Goal: Task Accomplishment & Management: Manage account settings

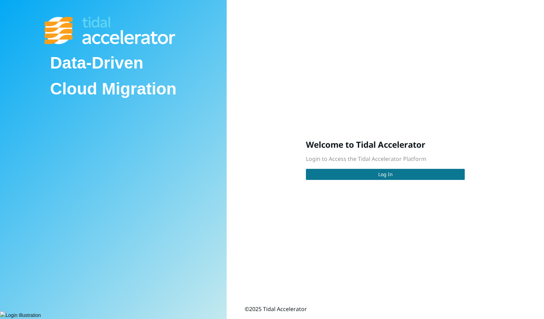
click at [386, 176] on span "Log In" at bounding box center [385, 174] width 15 height 8
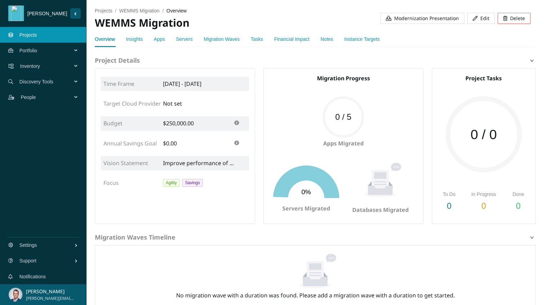
click at [162, 40] on link "Apps" at bounding box center [159, 39] width 11 height 6
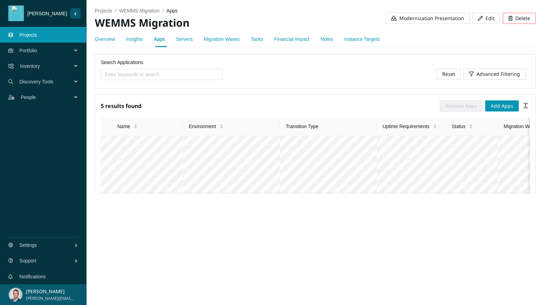
click at [183, 40] on link "Servers" at bounding box center [184, 39] width 17 height 6
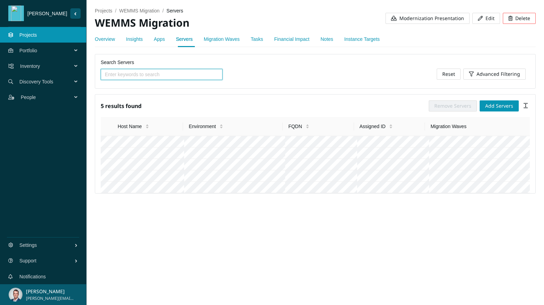
click at [160, 43] on div "Apps" at bounding box center [159, 39] width 11 height 8
click at [160, 41] on link "Apps" at bounding box center [159, 39] width 11 height 6
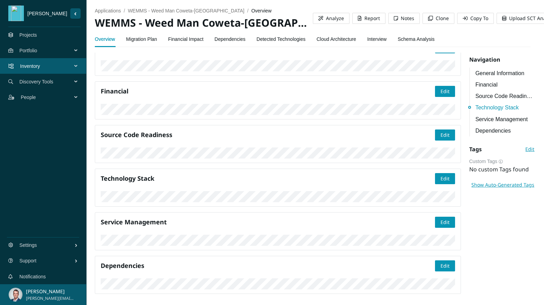
scroll to position [447, 0]
click at [33, 38] on link "Projects" at bounding box center [28, 35] width 18 height 6
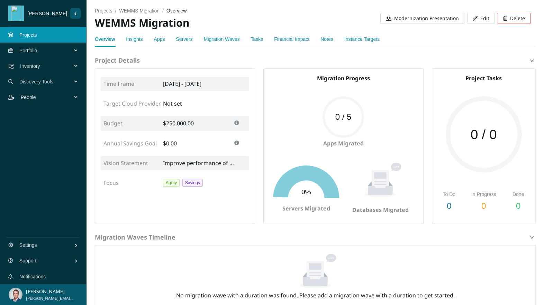
click at [161, 40] on link "Apps" at bounding box center [159, 39] width 11 height 6
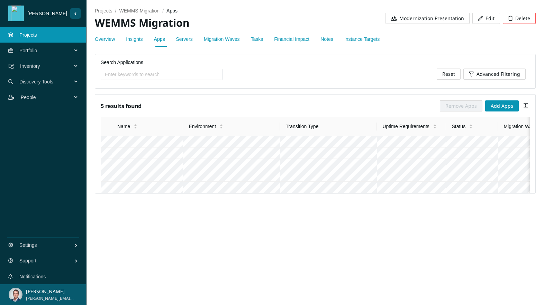
click at [186, 40] on link "Servers" at bounding box center [184, 39] width 17 height 6
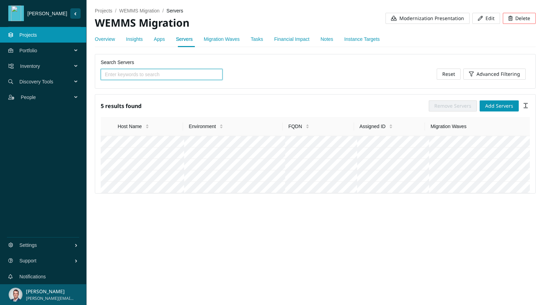
click at [159, 42] on div "Apps" at bounding box center [159, 39] width 11 height 8
click at [161, 39] on link "Apps" at bounding box center [159, 39] width 11 height 6
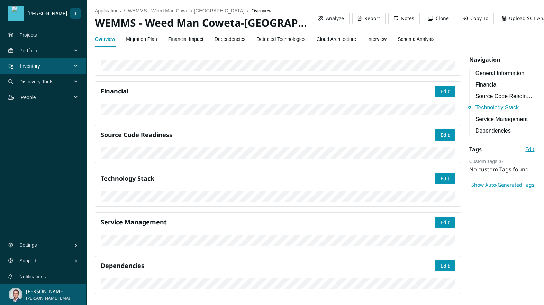
scroll to position [578, 0]
click at [147, 39] on link "Migration Plan" at bounding box center [141, 39] width 31 height 14
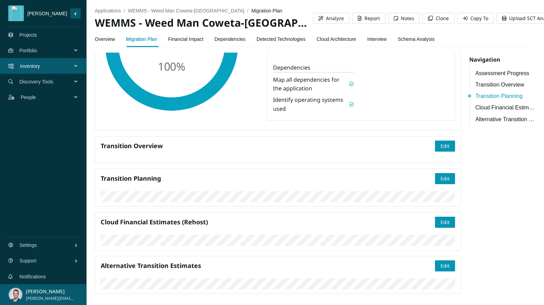
scroll to position [321, 0]
click at [111, 41] on link "Overview" at bounding box center [105, 39] width 20 height 14
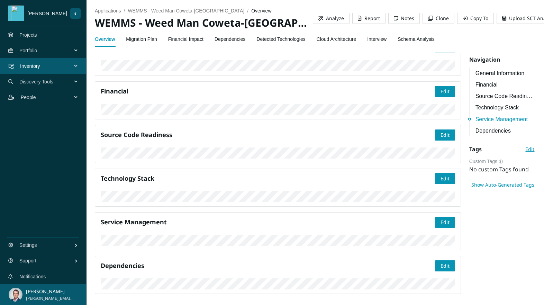
scroll to position [532, 0]
click at [194, 38] on link "Financial Impact" at bounding box center [185, 39] width 35 height 14
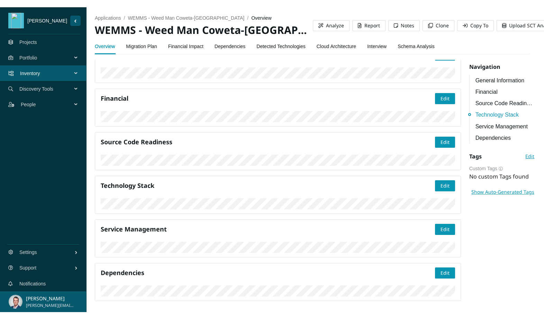
scroll to position [425, 0]
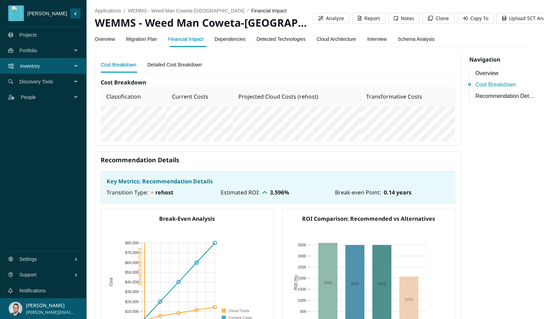
click at [41, 52] on span "Portfolio" at bounding box center [46, 50] width 55 height 21
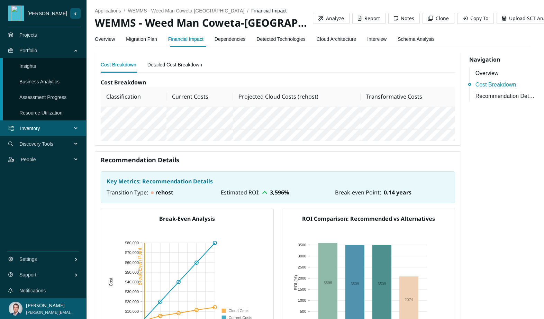
click at [27, 65] on link "Insights" at bounding box center [27, 66] width 17 height 6
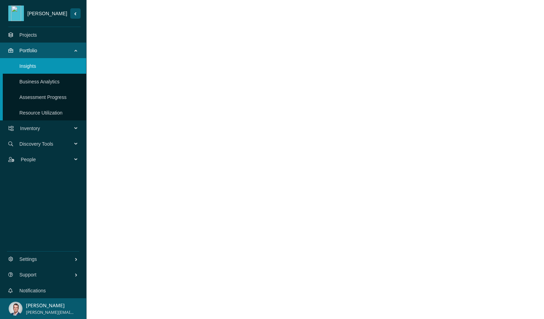
click at [48, 83] on link "Business Analytics" at bounding box center [39, 82] width 40 height 6
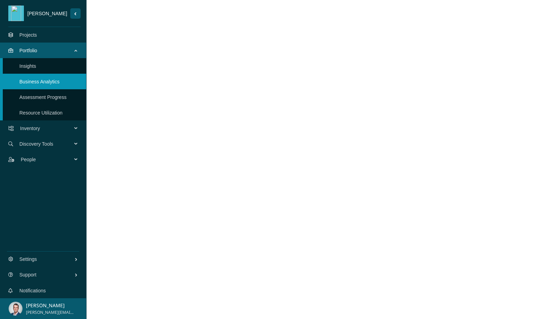
click at [55, 94] on link "Assessment Progress" at bounding box center [42, 97] width 47 height 6
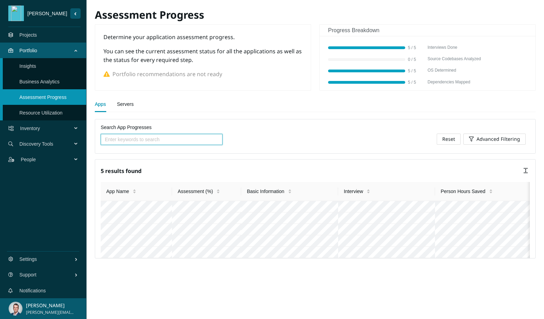
click at [50, 110] on link "Resource Utilization" at bounding box center [40, 113] width 43 height 6
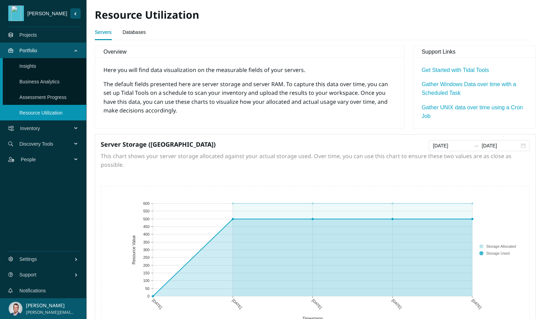
click at [35, 33] on link "Projects" at bounding box center [28, 35] width 18 height 6
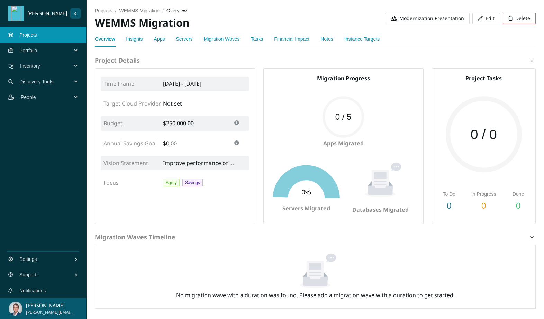
click at [128, 34] on div "Insights" at bounding box center [134, 39] width 17 height 16
click at [131, 38] on link "Insights" at bounding box center [134, 39] width 17 height 6
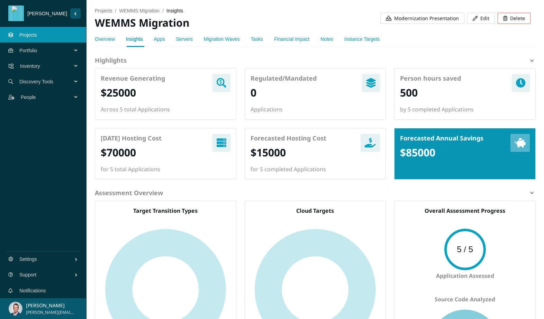
click at [162, 39] on link "Apps" at bounding box center [159, 39] width 11 height 6
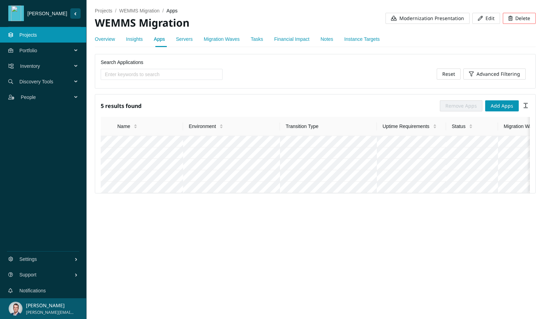
click at [193, 38] on link "Servers" at bounding box center [184, 39] width 17 height 6
click at [228, 38] on link "Migration Waves" at bounding box center [222, 39] width 36 height 6
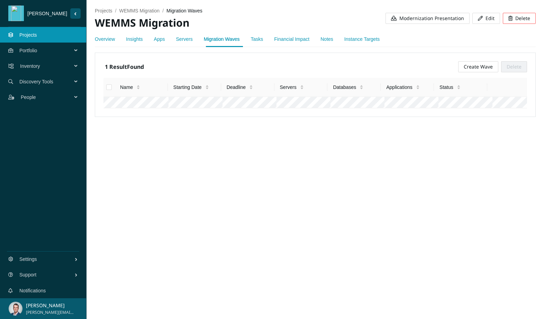
click at [257, 39] on link "Tasks" at bounding box center [257, 39] width 12 height 6
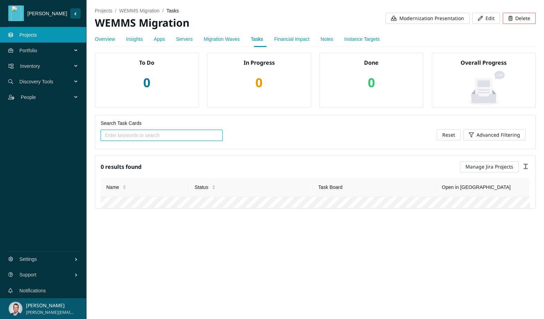
click at [308, 40] on link "Financial Impact" at bounding box center [291, 39] width 35 height 6
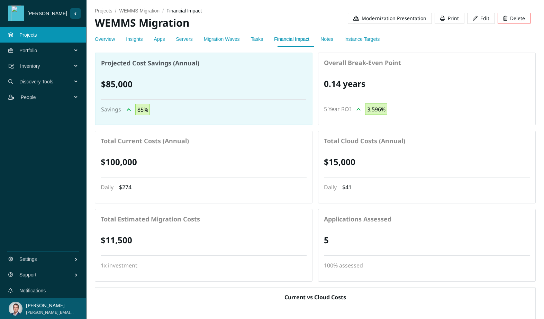
click at [329, 40] on link "Notes" at bounding box center [326, 39] width 13 height 6
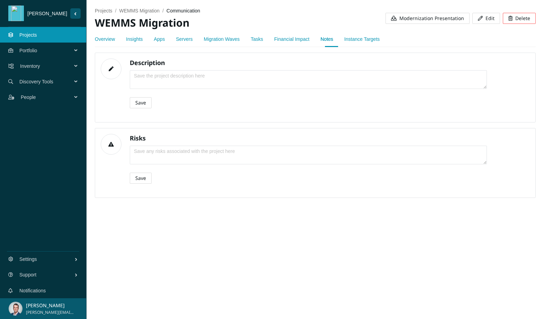
click at [366, 39] on link "Instance Targets" at bounding box center [361, 39] width 35 height 6
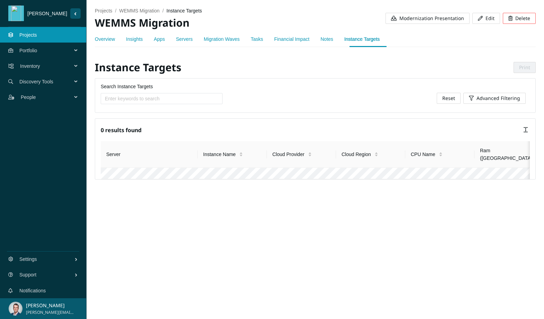
click at [41, 54] on span "Portfolio" at bounding box center [46, 50] width 55 height 21
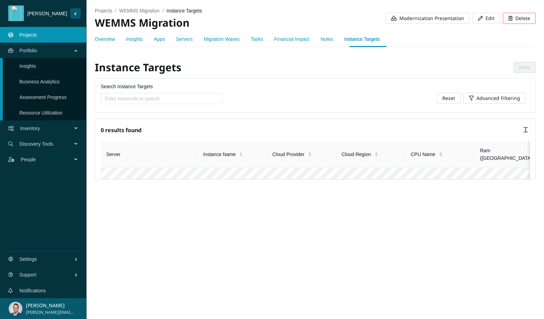
click at [47, 79] on link "Business Analytics" at bounding box center [39, 82] width 40 height 6
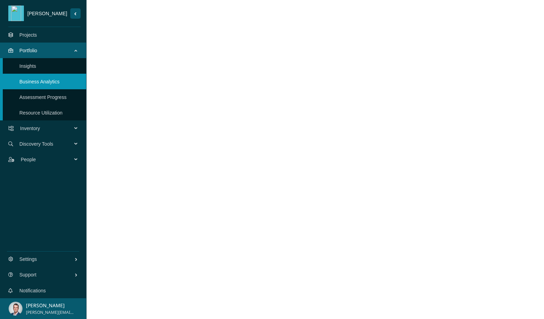
click at [60, 97] on link "Assessment Progress" at bounding box center [42, 97] width 47 height 6
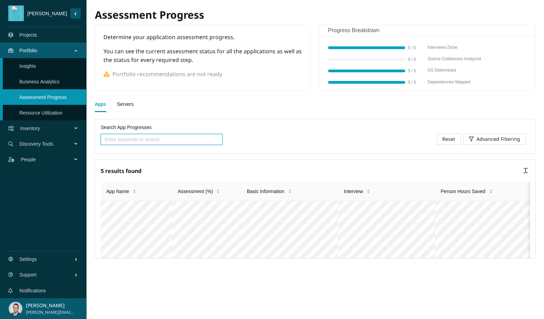
click at [43, 128] on span "Inventory" at bounding box center [47, 128] width 55 height 21
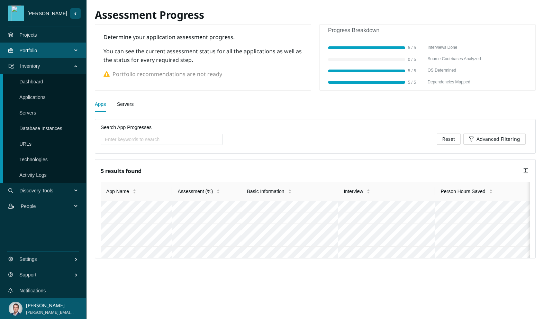
click at [35, 84] on link "Dashboard" at bounding box center [31, 82] width 24 height 6
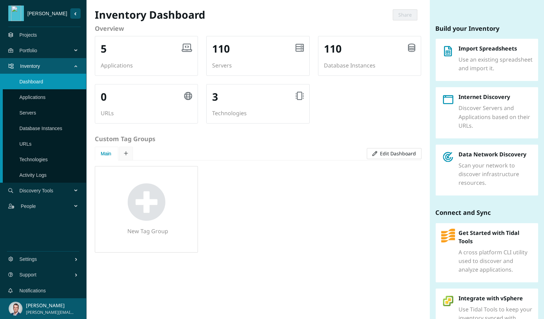
click at [35, 95] on link "Applications" at bounding box center [32, 97] width 26 height 6
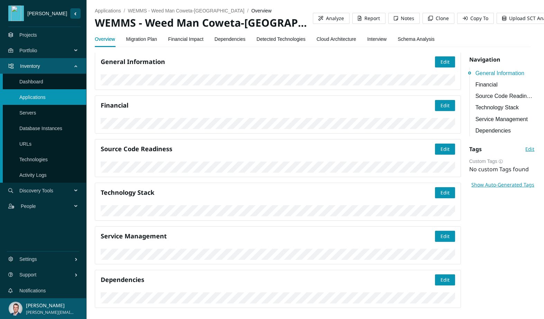
scroll to position [53, 0]
click at [28, 98] on link "Applications" at bounding box center [32, 97] width 26 height 6
click at [444, 232] on span "Edit" at bounding box center [444, 236] width 9 height 8
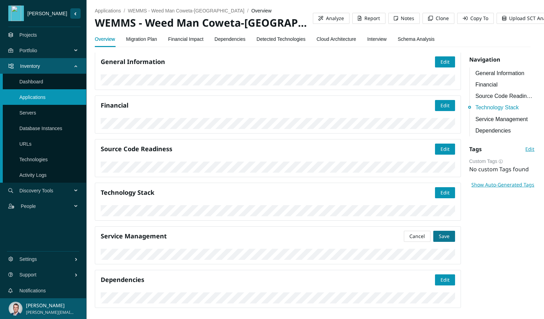
click at [442, 232] on span "Save" at bounding box center [443, 236] width 11 height 8
click at [113, 12] on span "applications" at bounding box center [108, 11] width 26 height 6
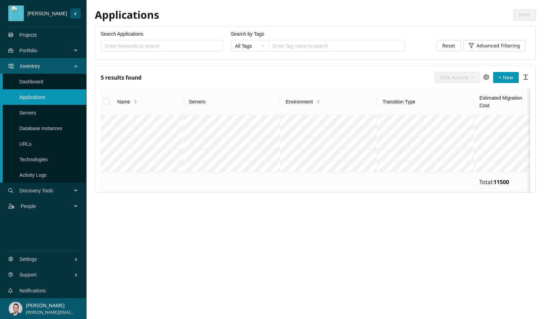
click at [106, 100] on input "Select all" at bounding box center [106, 102] width 6 height 6
click at [457, 75] on span "Bulk Actions" at bounding box center [454, 78] width 28 height 8
click at [405, 33] on div "Search by Tags All Tags Enter Tag name to search" at bounding box center [318, 45] width 182 height 30
click at [451, 74] on span "Bulk Actions" at bounding box center [454, 78] width 28 height 8
click at [107, 102] on input "Select all" at bounding box center [106, 102] width 6 height 6
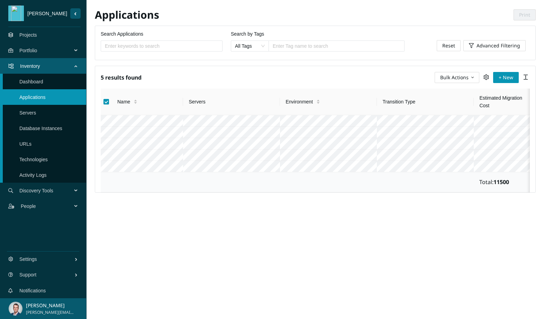
click at [462, 78] on span "Bulk Actions" at bounding box center [454, 78] width 28 height 8
click at [441, 110] on span "Edit" at bounding box center [457, 113] width 36 height 8
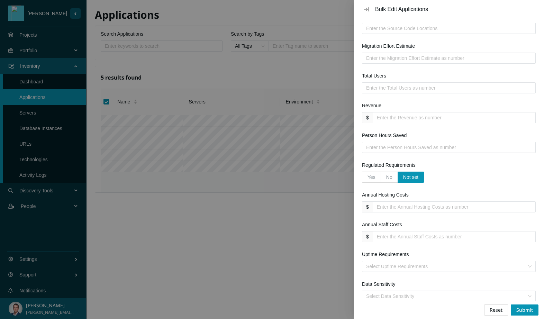
scroll to position [380, 0]
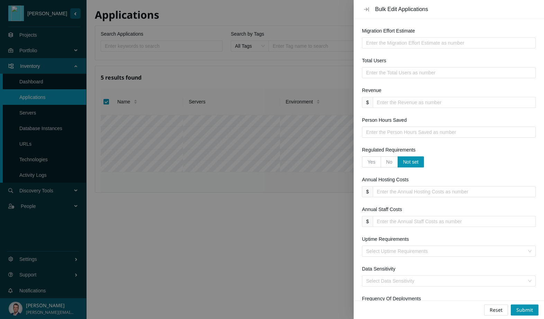
click at [363, 164] on label "Yes" at bounding box center [371, 161] width 19 height 11
click at [362, 164] on input "Yes" at bounding box center [362, 164] width 0 height 0
click at [368, 161] on span "Yes" at bounding box center [371, 162] width 8 height 6
click at [362, 164] on input "Yes" at bounding box center [362, 164] width 0 height 0
click at [526, 311] on span "Submit" at bounding box center [524, 310] width 17 height 8
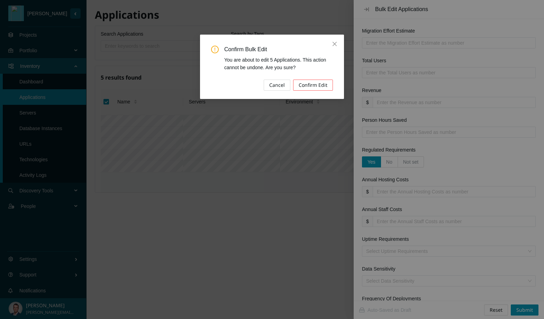
click at [313, 86] on span "Confirm Edit" at bounding box center [312, 85] width 29 height 8
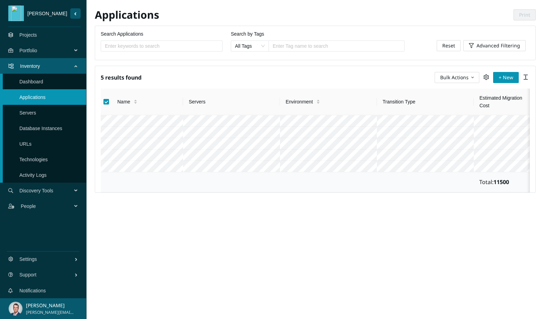
click at [107, 101] on input "Select all" at bounding box center [106, 102] width 6 height 6
click at [107, 102] on input "Select all" at bounding box center [106, 102] width 6 height 6
checkbox input "false"
click at [35, 128] on link "Database Instances" at bounding box center [40, 129] width 43 height 6
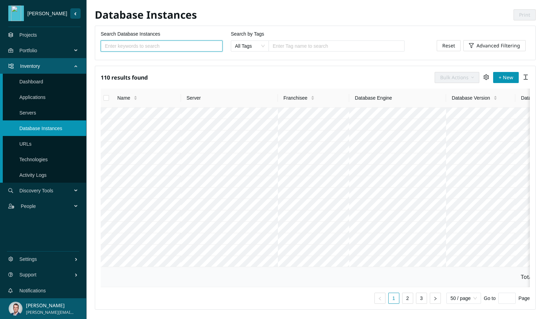
click at [46, 290] on link "Notifications" at bounding box center [32, 291] width 26 height 6
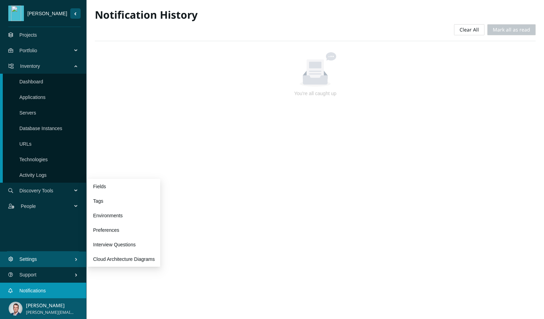
click at [45, 257] on span "Settings" at bounding box center [46, 259] width 55 height 21
click at [116, 258] on link "Cloud Architecture Diagrams" at bounding box center [124, 259] width 62 height 6
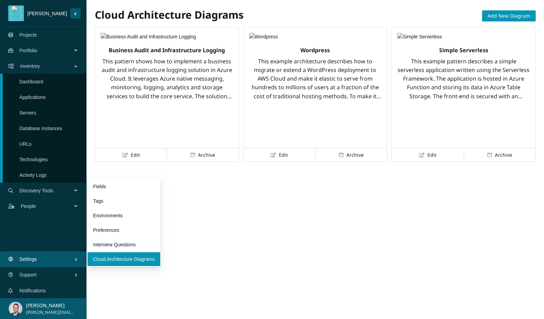
click at [55, 260] on span "Settings" at bounding box center [46, 259] width 55 height 21
click at [126, 243] on link "Interview Questions" at bounding box center [114, 245] width 43 height 6
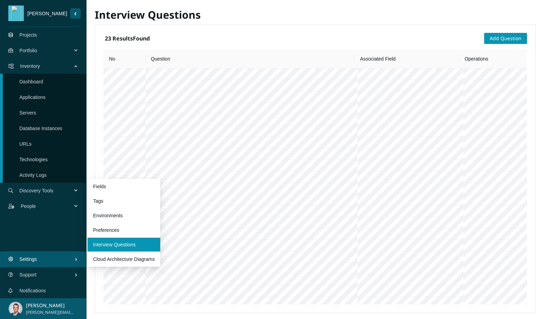
click at [40, 262] on span "Settings" at bounding box center [46, 259] width 55 height 21
click at [115, 228] on link "Preferences" at bounding box center [106, 230] width 26 height 6
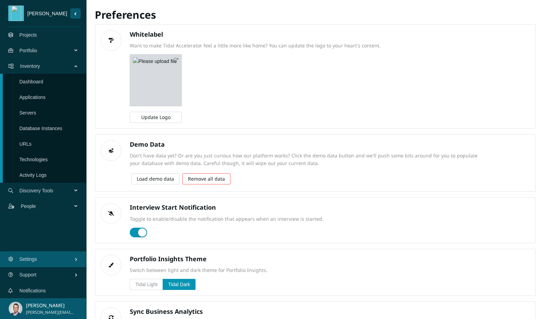
scroll to position [53, 0]
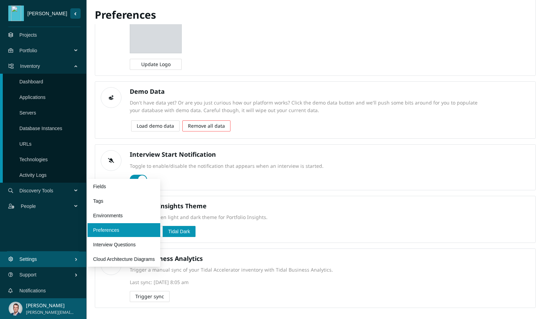
click at [47, 261] on span "Settings" at bounding box center [46, 259] width 55 height 21
click at [107, 216] on link "Environments" at bounding box center [108, 216] width 30 height 6
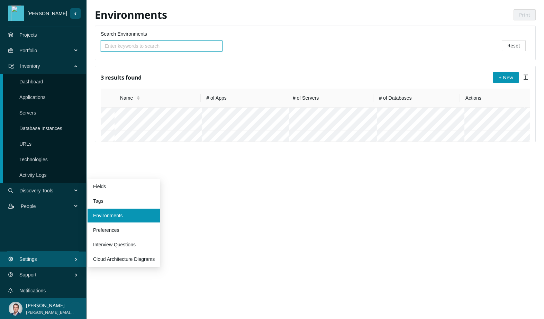
click at [46, 258] on span "Settings" at bounding box center [46, 259] width 55 height 21
click at [103, 203] on link "Tags" at bounding box center [98, 201] width 10 height 6
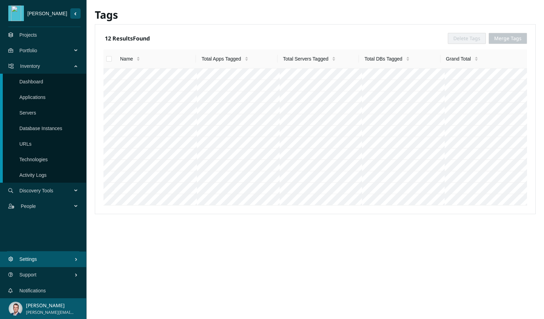
click at [47, 255] on span "Settings" at bounding box center [46, 259] width 55 height 21
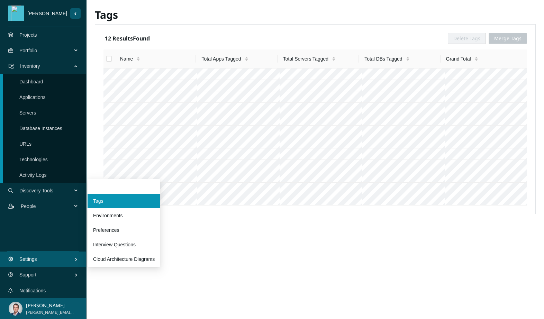
click at [102, 186] on link "Fields" at bounding box center [99, 187] width 13 height 6
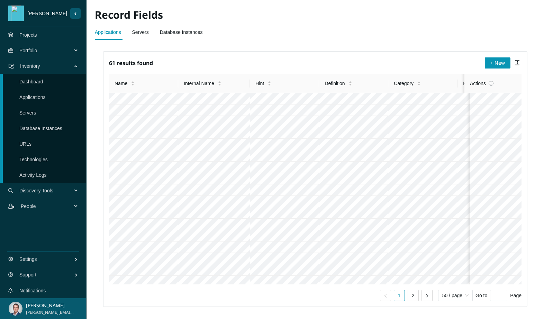
click at [71, 206] on span "People" at bounding box center [48, 206] width 54 height 21
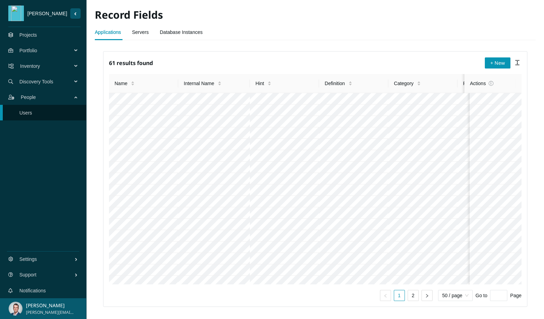
click at [74, 99] on span "People" at bounding box center [48, 97] width 54 height 21
click at [77, 81] on div "Discovery Tools" at bounding box center [43, 82] width 86 height 16
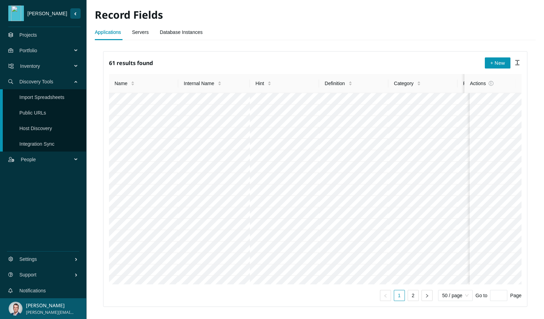
click at [38, 290] on link "Notifications" at bounding box center [32, 291] width 26 height 6
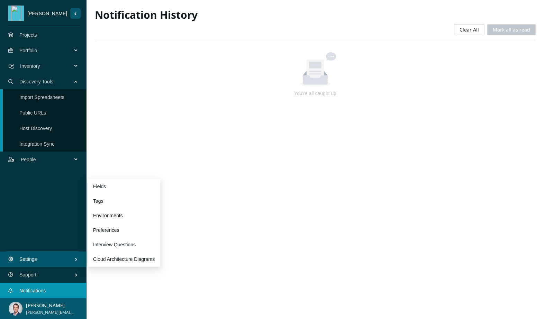
click at [62, 258] on span "Settings" at bounding box center [46, 259] width 55 height 21
click at [109, 231] on link "Preferences" at bounding box center [106, 230] width 26 height 6
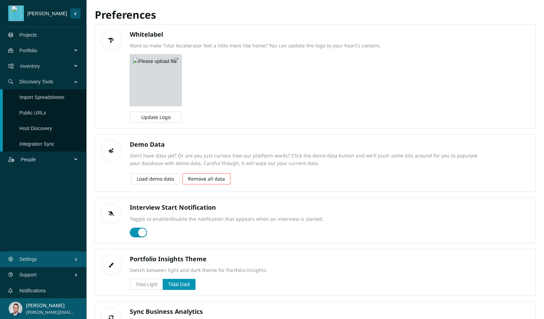
scroll to position [53, 0]
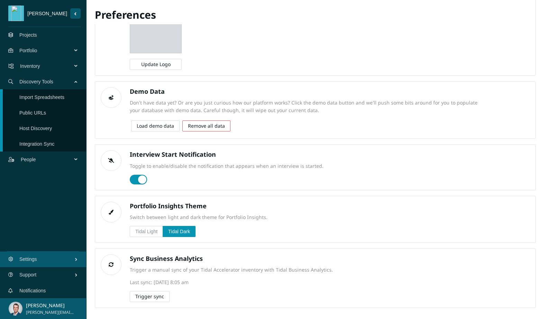
click at [145, 294] on span "Trigger sync" at bounding box center [149, 297] width 29 height 8
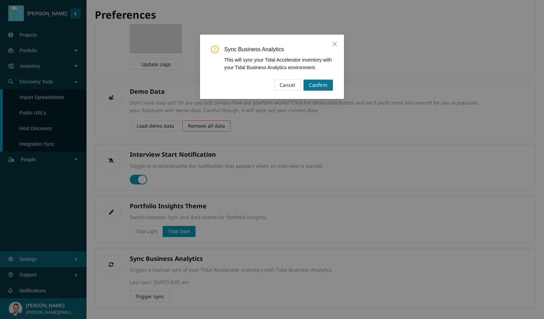
click at [319, 83] on span "Confirm" at bounding box center [318, 85] width 18 height 8
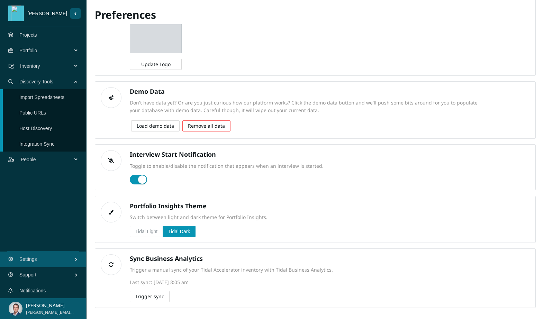
click at [37, 38] on link "Projects" at bounding box center [28, 35] width 18 height 6
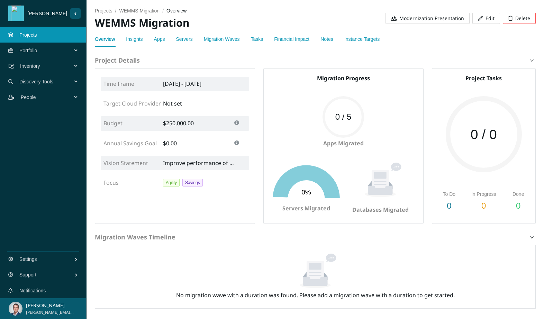
click at [435, 19] on span "Modernization Presentation" at bounding box center [431, 19] width 65 height 8
click at [165, 39] on link "Apps" at bounding box center [159, 39] width 11 height 6
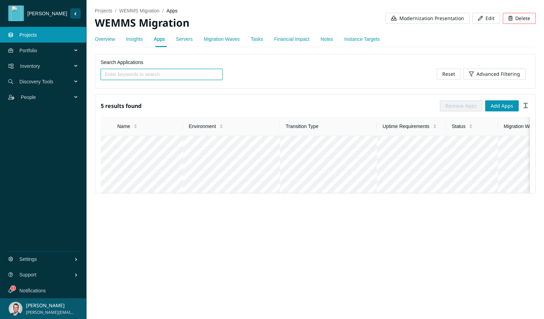
click at [141, 40] on link "Insights" at bounding box center [134, 39] width 17 height 6
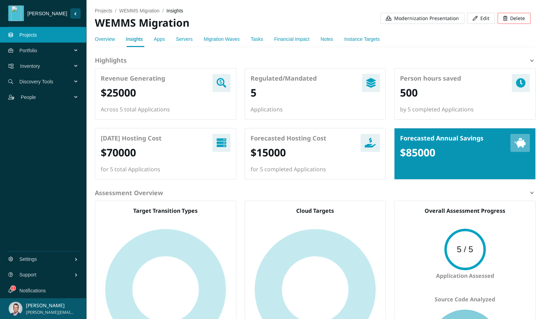
click at [289, 38] on link "Financial Impact" at bounding box center [291, 39] width 35 height 6
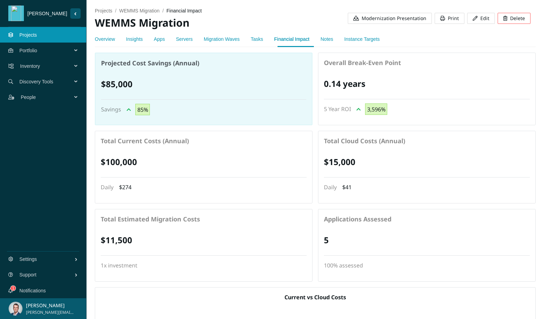
click at [158, 38] on link "Apps" at bounding box center [159, 39] width 11 height 6
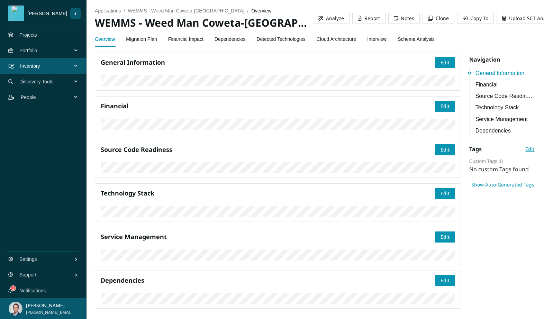
click at [185, 38] on link "Financial Impact" at bounding box center [185, 39] width 35 height 14
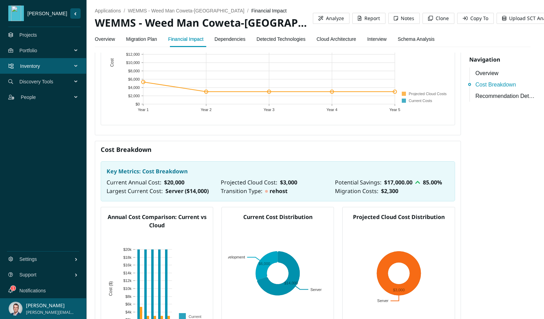
scroll to position [263, 0]
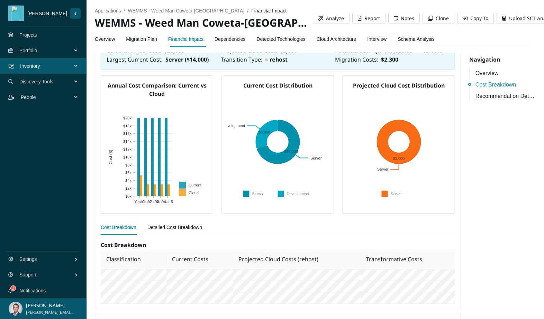
click at [105, 41] on link "Overview" at bounding box center [105, 39] width 20 height 14
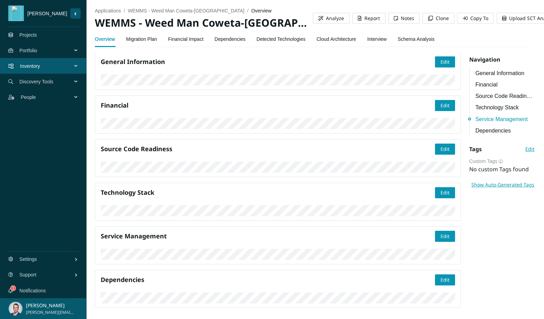
scroll to position [561, 0]
click at [151, 41] on link "Migration Plan" at bounding box center [141, 39] width 31 height 14
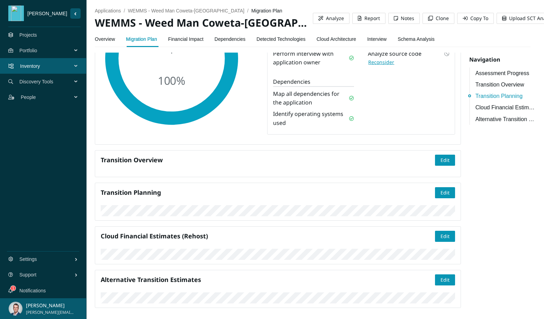
scroll to position [307, 0]
click at [188, 39] on link "Financial Impact" at bounding box center [185, 39] width 35 height 14
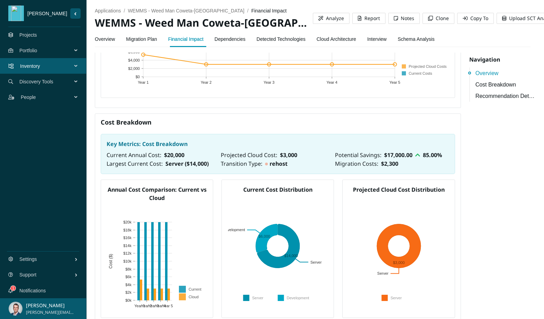
scroll to position [54, 0]
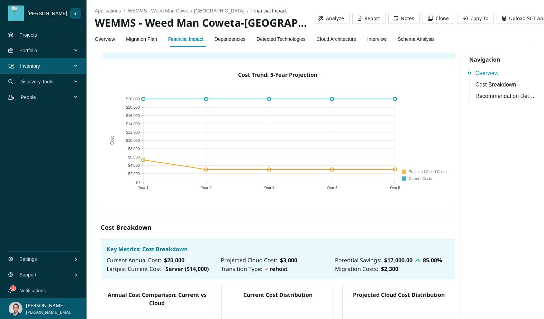
click at [238, 37] on link "Dependencies" at bounding box center [229, 39] width 31 height 14
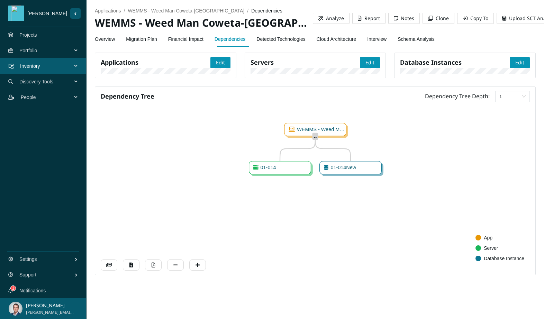
click at [138, 38] on link "Migration Plan" at bounding box center [141, 39] width 31 height 14
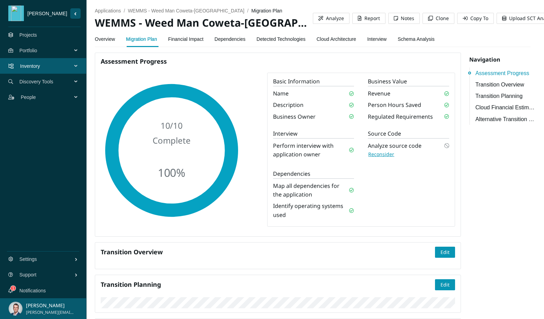
click at [110, 39] on link "Overview" at bounding box center [105, 39] width 20 height 14
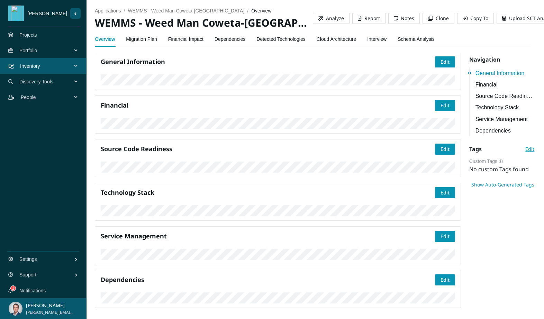
scroll to position [131, 0]
click at [440, 109] on span "Edit" at bounding box center [444, 106] width 9 height 8
click at [438, 109] on span "Save" at bounding box center [443, 106] width 11 height 8
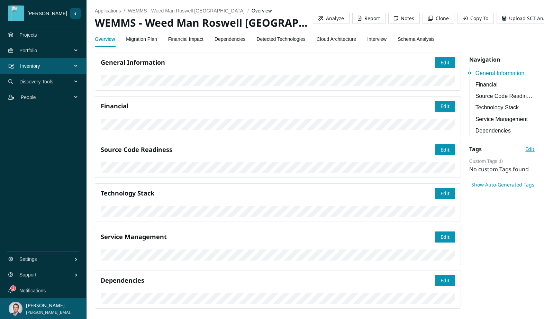
scroll to position [131, 0]
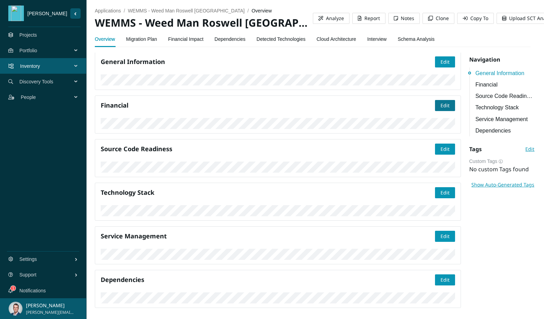
click at [442, 109] on span "Edit" at bounding box center [444, 106] width 9 height 8
click at [440, 109] on span "Save" at bounding box center [443, 106] width 11 height 8
click at [440, 109] on span "Edit" at bounding box center [444, 106] width 9 height 8
click at [438, 109] on span "Save" at bounding box center [443, 106] width 11 height 8
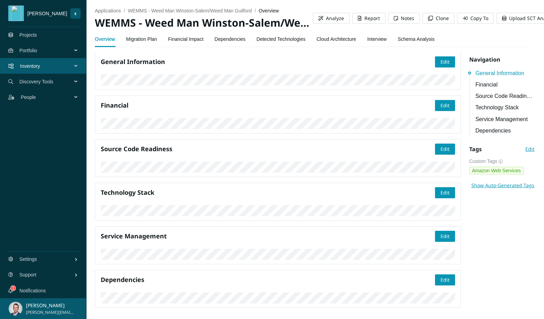
click at [46, 289] on link "Notifications" at bounding box center [32, 291] width 26 height 6
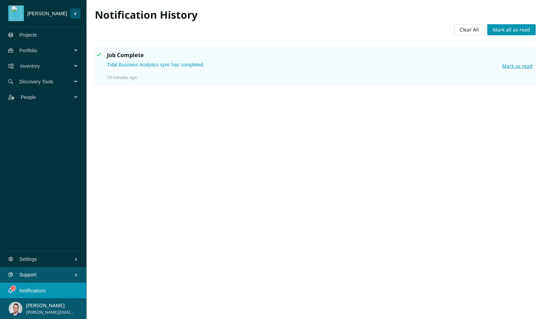
click at [49, 270] on span "Support" at bounding box center [46, 274] width 55 height 21
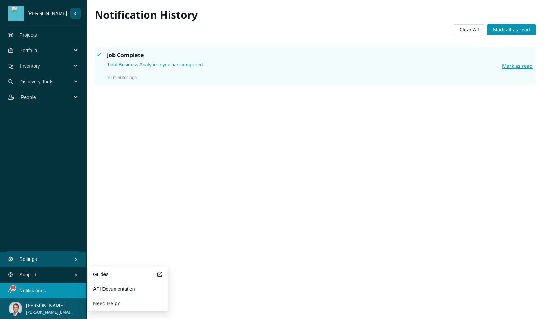
click at [59, 255] on span "Settings" at bounding box center [46, 259] width 55 height 21
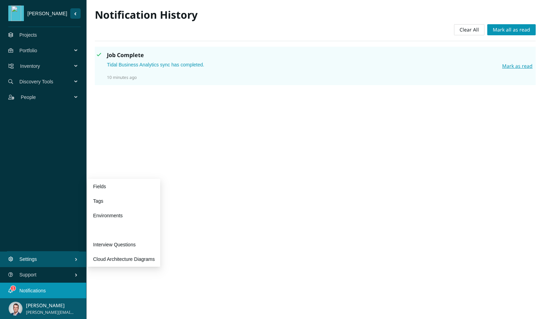
click at [112, 227] on link "Preferences" at bounding box center [106, 230] width 26 height 6
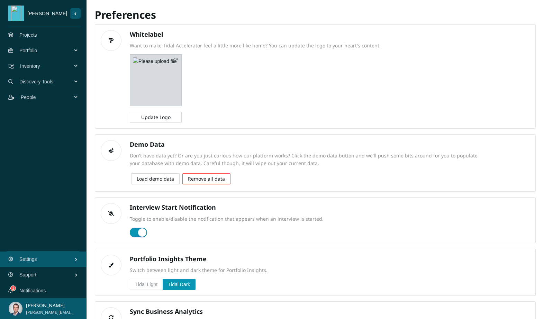
scroll to position [53, 0]
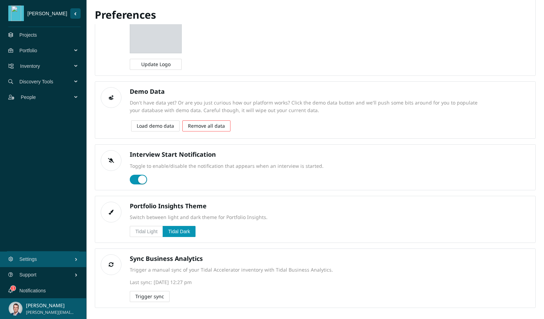
click at [147, 296] on span "Trigger sync" at bounding box center [149, 297] width 29 height 8
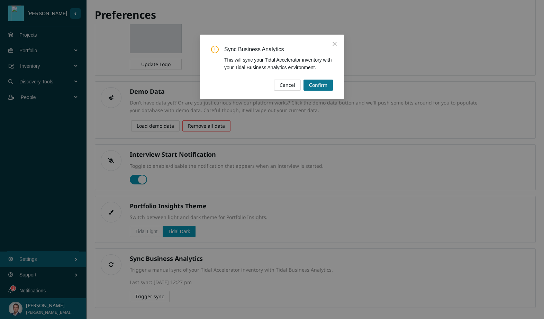
click at [323, 84] on span "Confirm" at bounding box center [318, 85] width 18 height 8
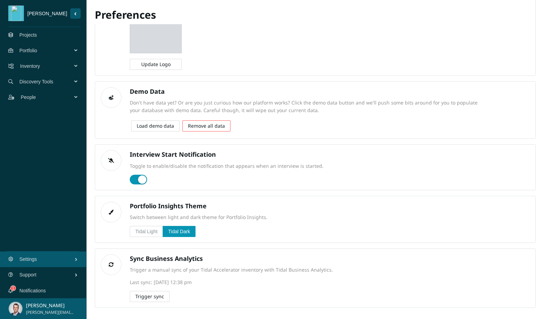
click at [29, 36] on link "Projects" at bounding box center [28, 35] width 18 height 6
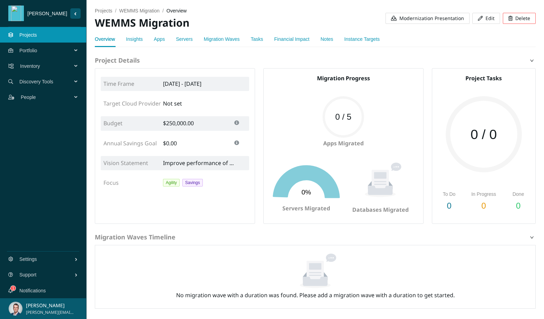
click at [432, 17] on span "Modernization Presentation" at bounding box center [431, 19] width 65 height 8
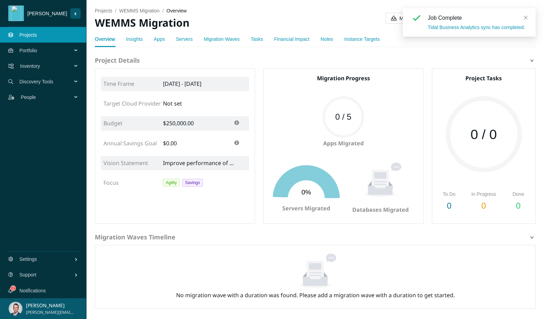
click at [525, 18] on icon "close" at bounding box center [526, 18] width 4 height 4
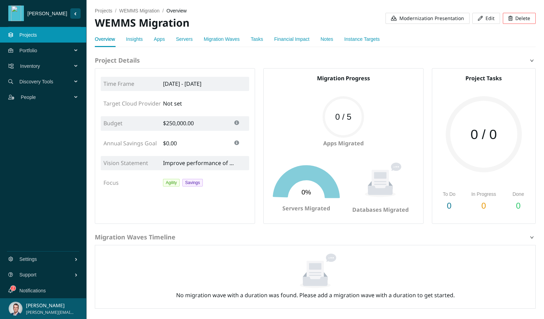
click at [40, 67] on span "Inventory" at bounding box center [47, 66] width 55 height 21
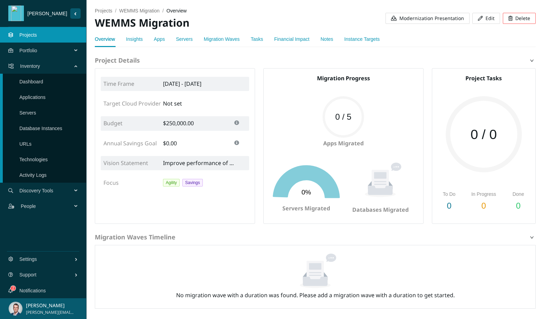
click at [36, 110] on link "Servers" at bounding box center [27, 113] width 17 height 6
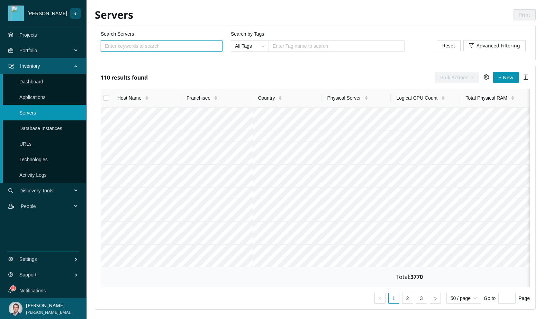
click at [45, 99] on link "Applications" at bounding box center [32, 97] width 26 height 6
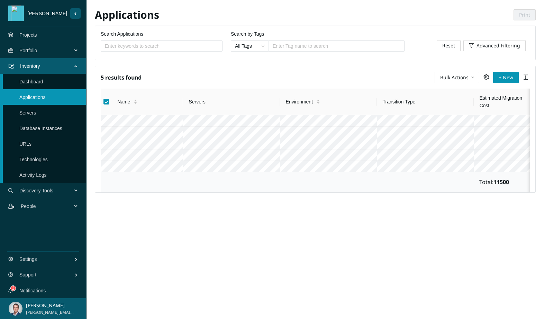
click at [466, 76] on span "Bulk Actions" at bounding box center [454, 78] width 28 height 8
click at [450, 109] on span "Edit" at bounding box center [457, 113] width 36 height 8
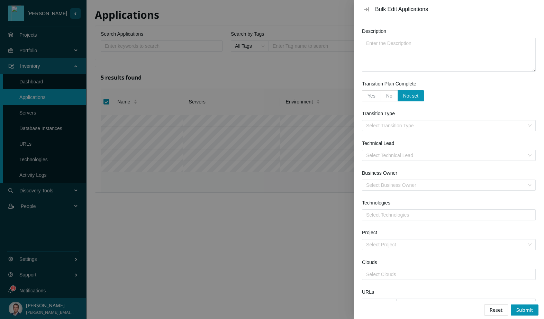
click at [289, 287] on div at bounding box center [272, 159] width 544 height 319
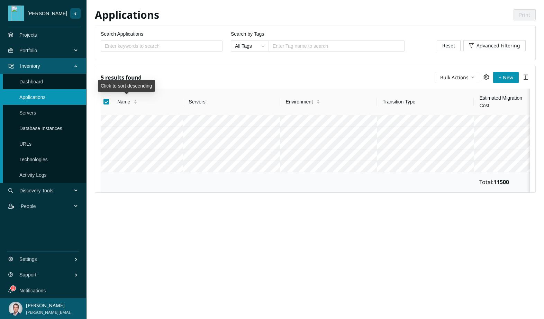
click at [220, 80] on div "5 results found Bulk Actions + New" at bounding box center [315, 77] width 429 height 11
click at [104, 100] on input "Select all" at bounding box center [106, 102] width 6 height 6
click at [109, 101] on input "Select all" at bounding box center [106, 102] width 6 height 6
checkbox input "false"
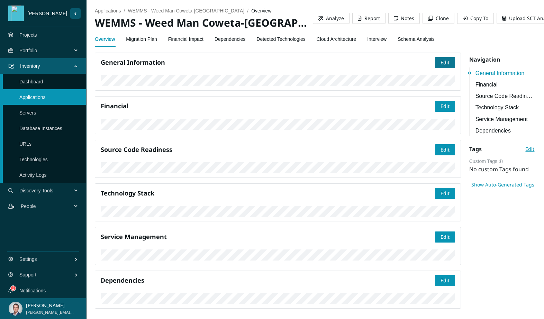
click at [446, 63] on button "Edit" at bounding box center [445, 62] width 20 height 11
click at [438, 65] on span "Save" at bounding box center [443, 63] width 11 height 8
click at [440, 62] on span "Edit" at bounding box center [444, 63] width 9 height 8
click at [442, 64] on span "Save" at bounding box center [443, 63] width 11 height 8
click at [440, 61] on span "Edit" at bounding box center [444, 63] width 9 height 8
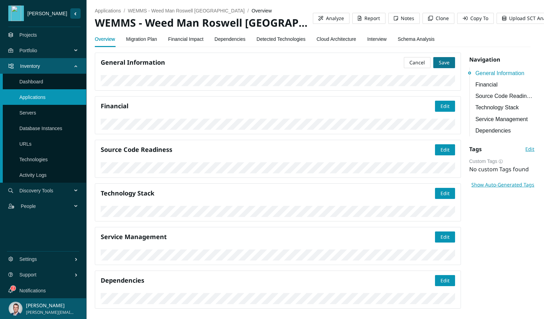
click at [438, 63] on span "Save" at bounding box center [443, 63] width 11 height 8
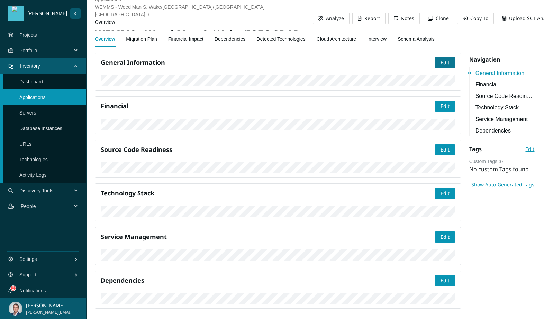
click at [440, 62] on span "Edit" at bounding box center [444, 63] width 9 height 8
click at [442, 67] on button "Save" at bounding box center [444, 62] width 22 height 11
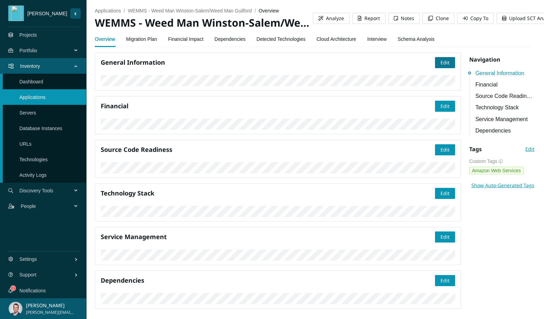
click at [440, 65] on span "Edit" at bounding box center [444, 63] width 9 height 8
click at [440, 63] on span "Save" at bounding box center [443, 63] width 11 height 8
click at [31, 37] on link "Projects" at bounding box center [28, 35] width 18 height 6
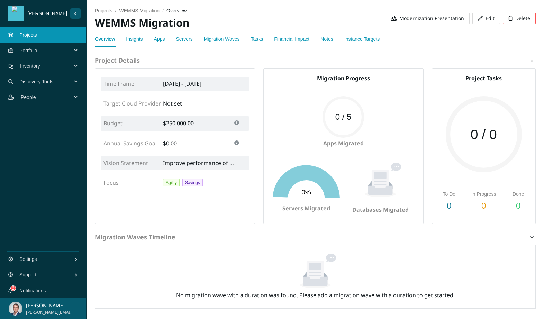
click at [424, 20] on span "Modernization Presentation" at bounding box center [431, 19] width 65 height 8
